Goal: Find specific page/section: Find specific page/section

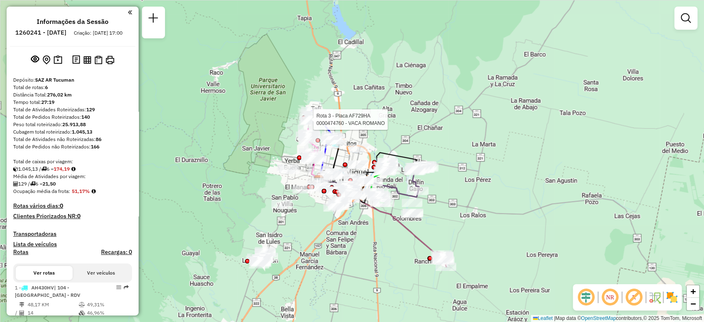
select select "**********"
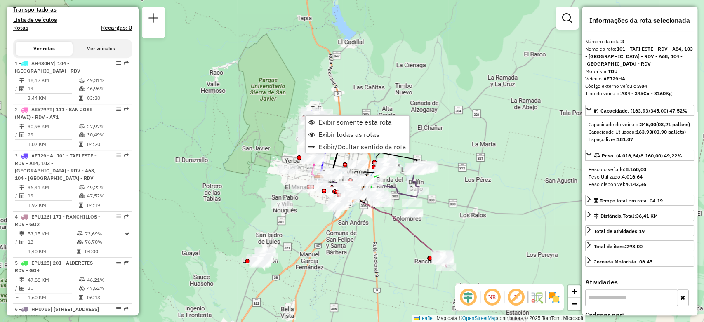
scroll to position [376, 0]
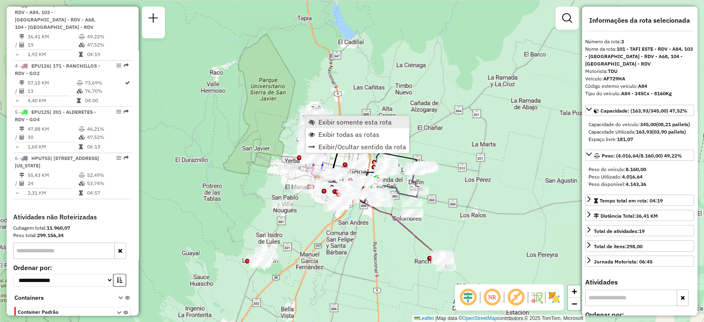
click at [336, 121] on span "Exibir somente esta rota" at bounding box center [355, 122] width 73 height 7
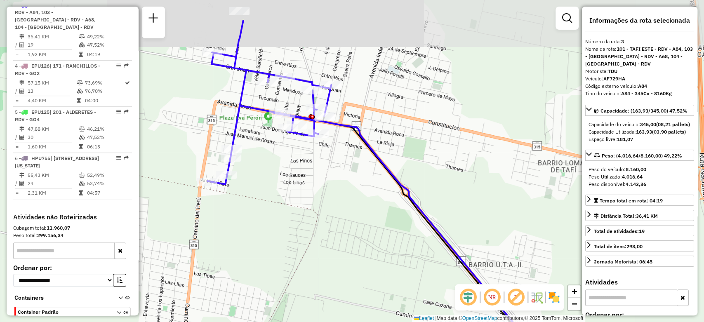
drag, startPoint x: 311, startPoint y: 88, endPoint x: 302, endPoint y: 140, distance: 52.6
click at [302, 140] on div "Janela de atendimento Grade de atendimento Capacidade Transportadoras Veículos …" at bounding box center [352, 161] width 704 height 322
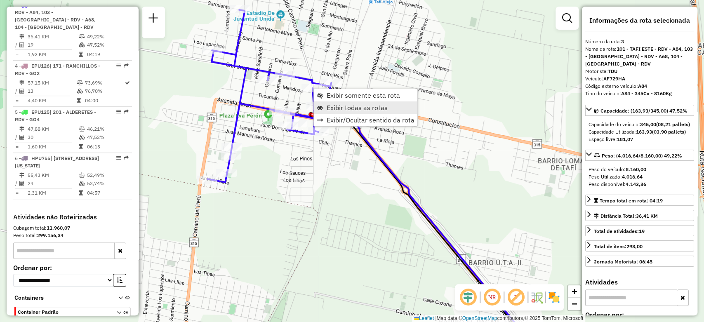
click at [350, 102] on link "Exibir todas as rotas" at bounding box center [366, 108] width 104 height 12
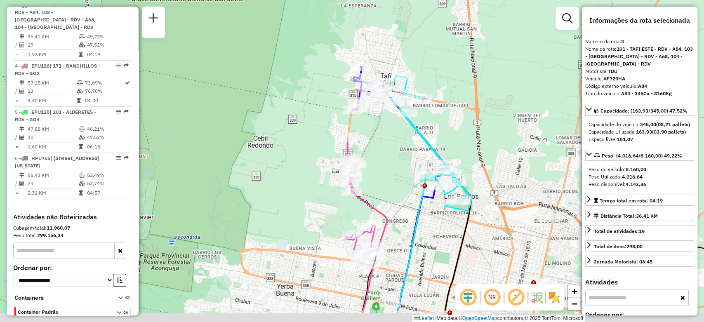
drag, startPoint x: 389, startPoint y: 176, endPoint x: 389, endPoint y: 130, distance: 45.8
click at [389, 130] on div "Janela de atendimento Grade de atendimento Capacidade Transportadoras Veículos …" at bounding box center [352, 161] width 704 height 322
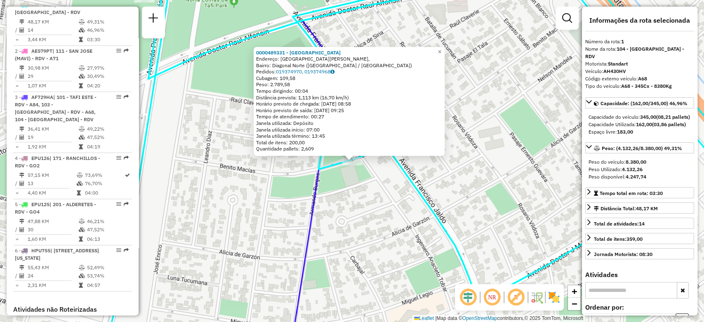
scroll to position [283, 0]
click at [389, 185] on div "0000489331 - [GEOGRAPHIC_DATA] Endereço: [GEOGRAPHIC_DATA][PERSON_NAME], Bairro…" at bounding box center [352, 161] width 704 height 322
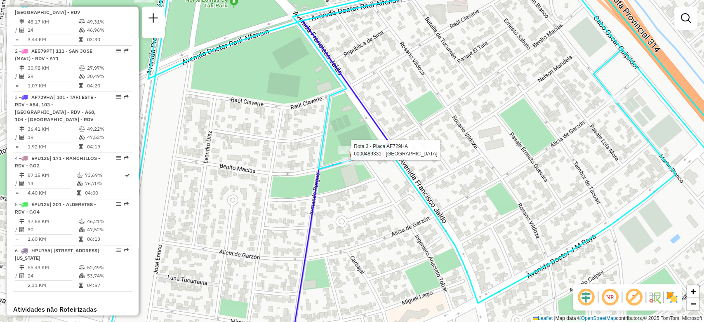
select select "**********"
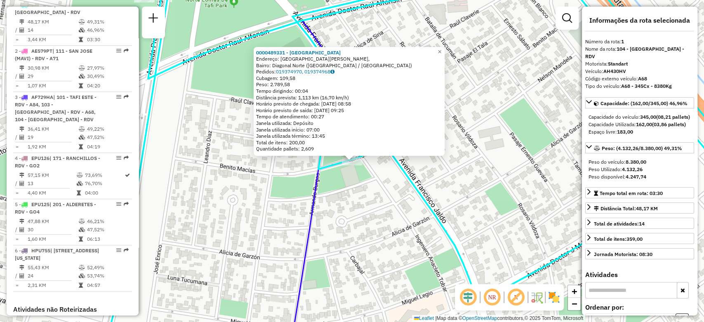
click at [350, 172] on div "0000489331 - [GEOGRAPHIC_DATA] Endereço: [GEOGRAPHIC_DATA][PERSON_NAME], Bairro…" at bounding box center [352, 161] width 704 height 322
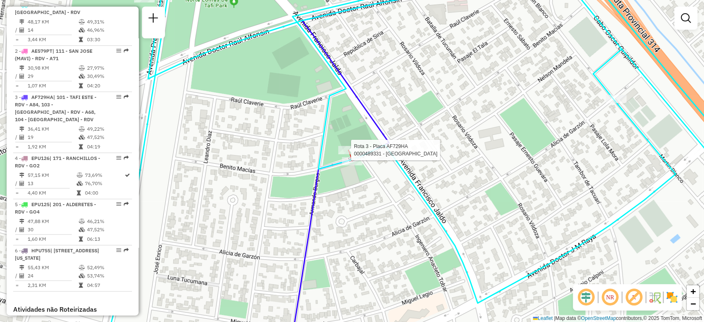
select select "**********"
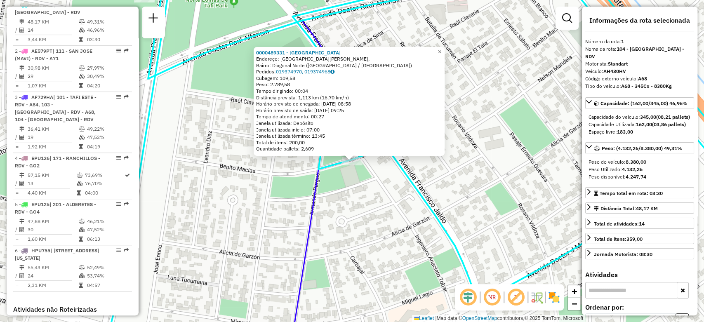
click at [523, 101] on div "0000489331 - [GEOGRAPHIC_DATA] Endereço: [GEOGRAPHIC_DATA][PERSON_NAME], Bairro…" at bounding box center [352, 161] width 704 height 322
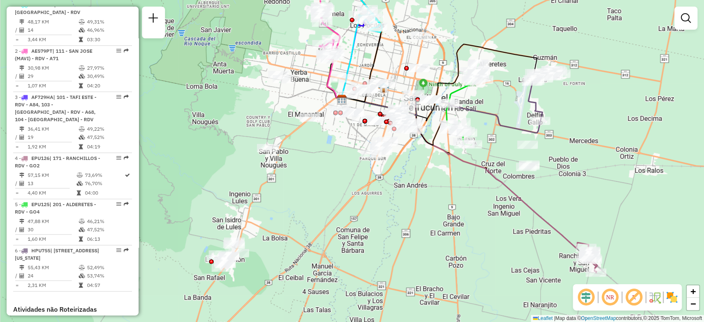
drag, startPoint x: 510, startPoint y: 251, endPoint x: 435, endPoint y: 194, distance: 94.9
click at [435, 194] on div "Janela de atendimento Grade de atendimento Capacidade Transportadoras Veículos …" at bounding box center [352, 161] width 704 height 322
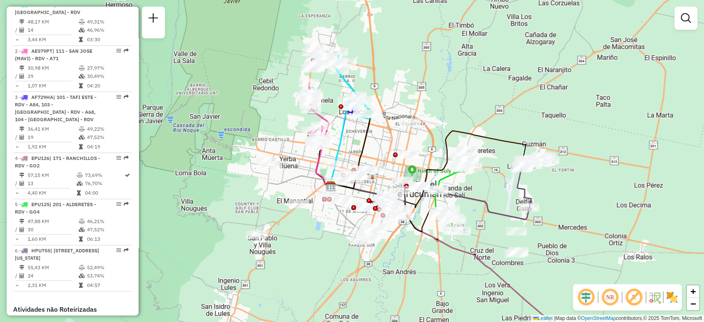
drag, startPoint x: 333, startPoint y: 122, endPoint x: 323, endPoint y: 208, distance: 86.5
click at [323, 208] on div "Janela de atendimento Grade de atendimento Capacidade Transportadoras Veículos …" at bounding box center [352, 161] width 704 height 322
